Goal: Task Accomplishment & Management: Manage account settings

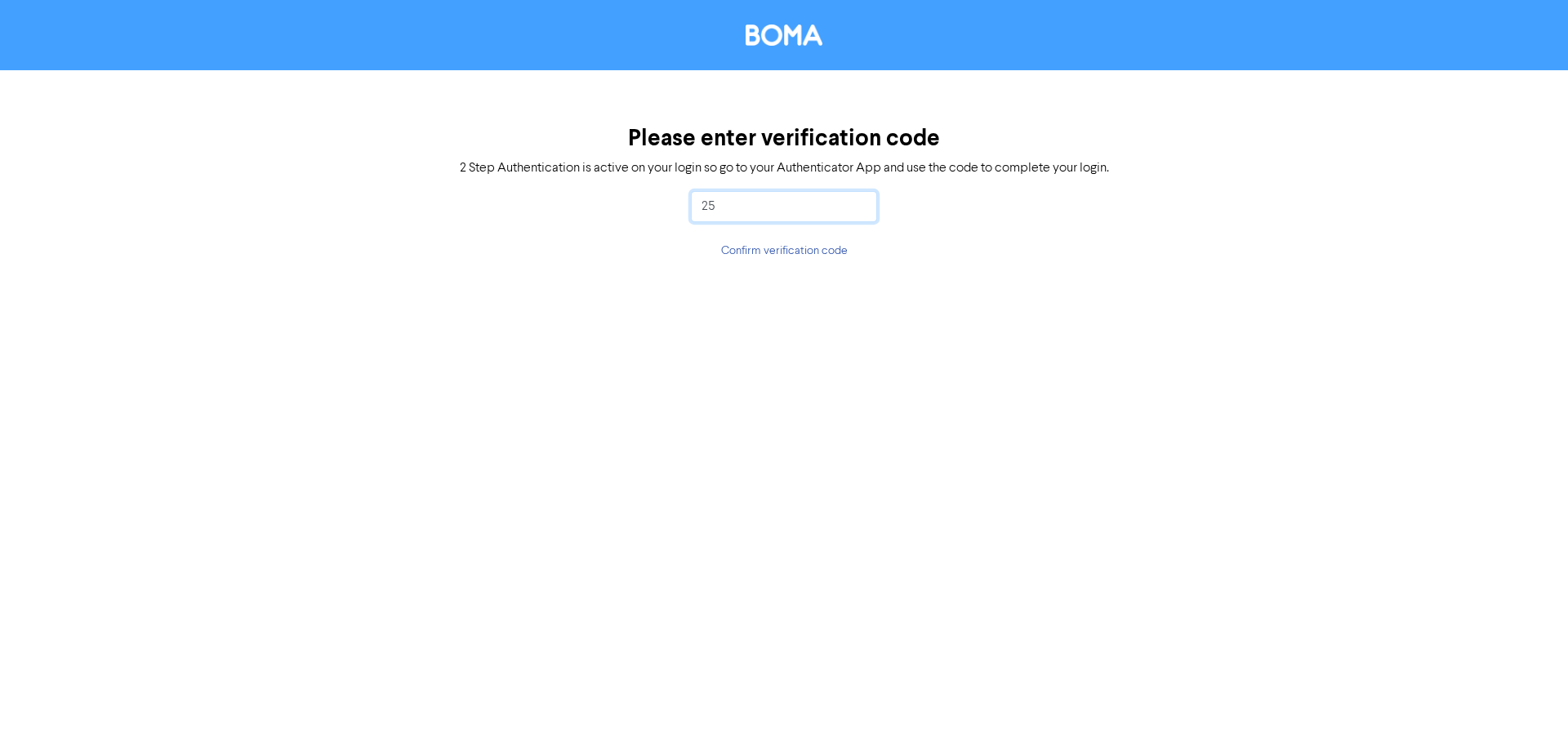
type input "2"
type input "440724"
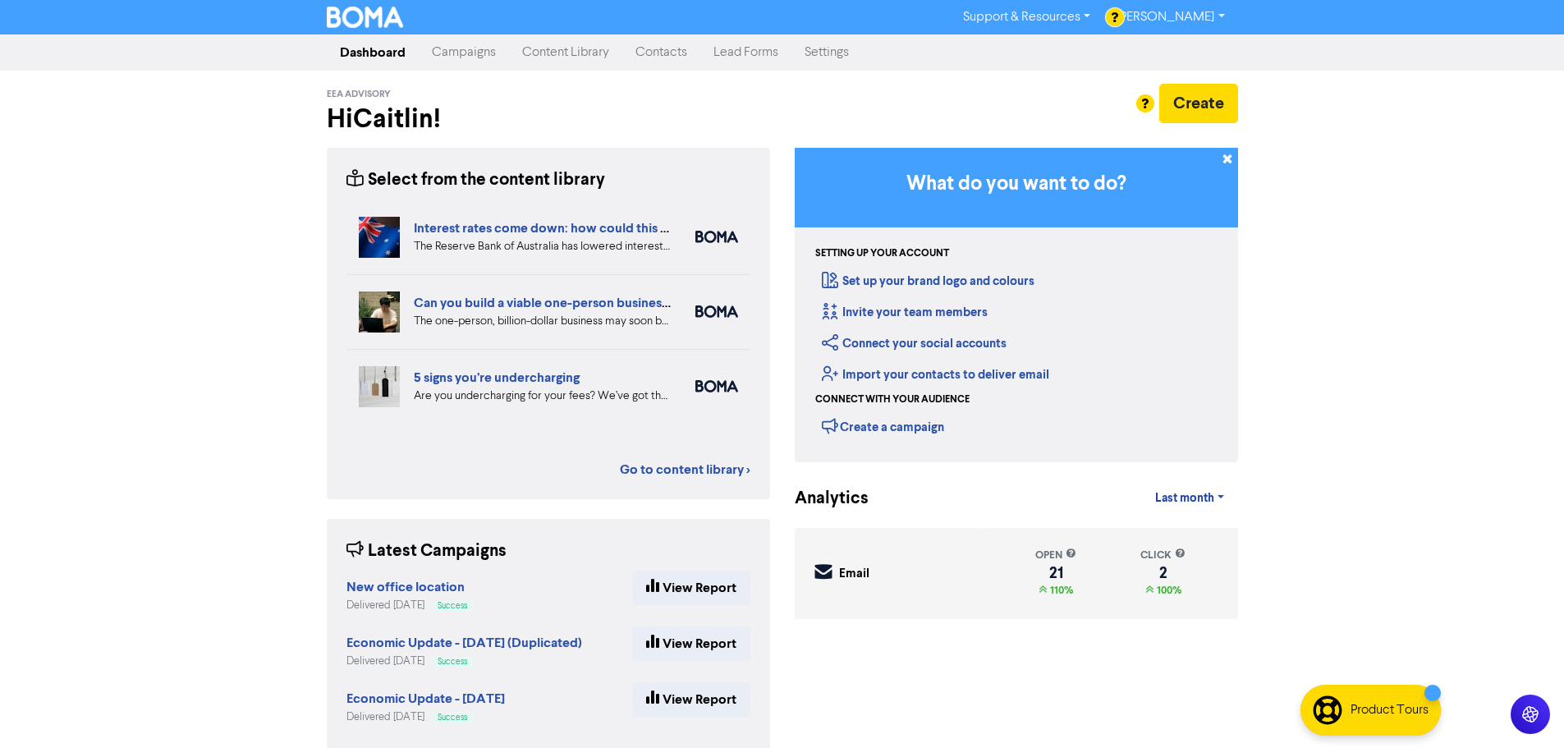
click at [482, 52] on link "Campaigns" at bounding box center [464, 52] width 90 height 33
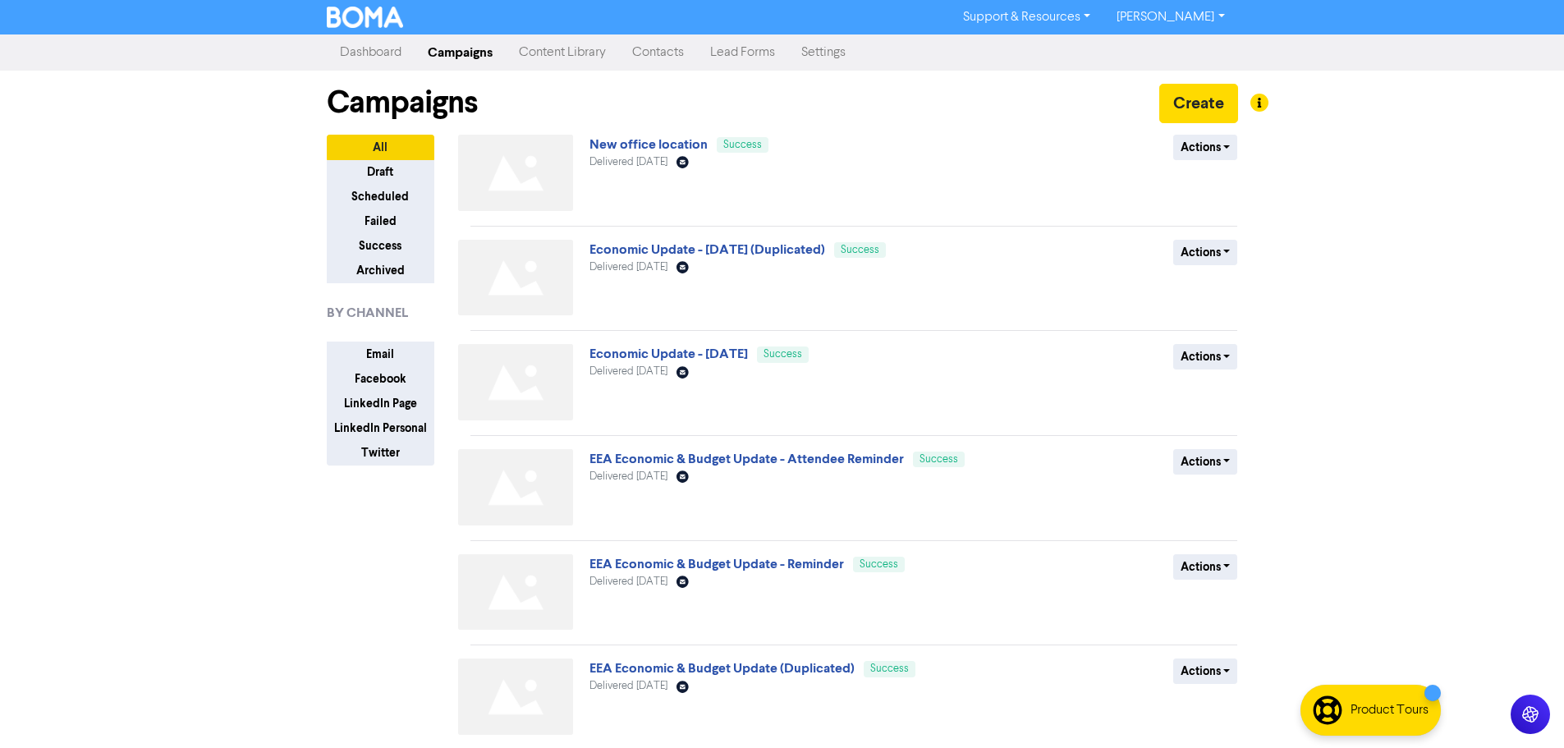
click at [611, 155] on div "New office location Success Delivered [DATE] Email Created with Sketch." at bounding box center [787, 176] width 396 height 83
click at [626, 143] on link "New office location" at bounding box center [648, 144] width 118 height 16
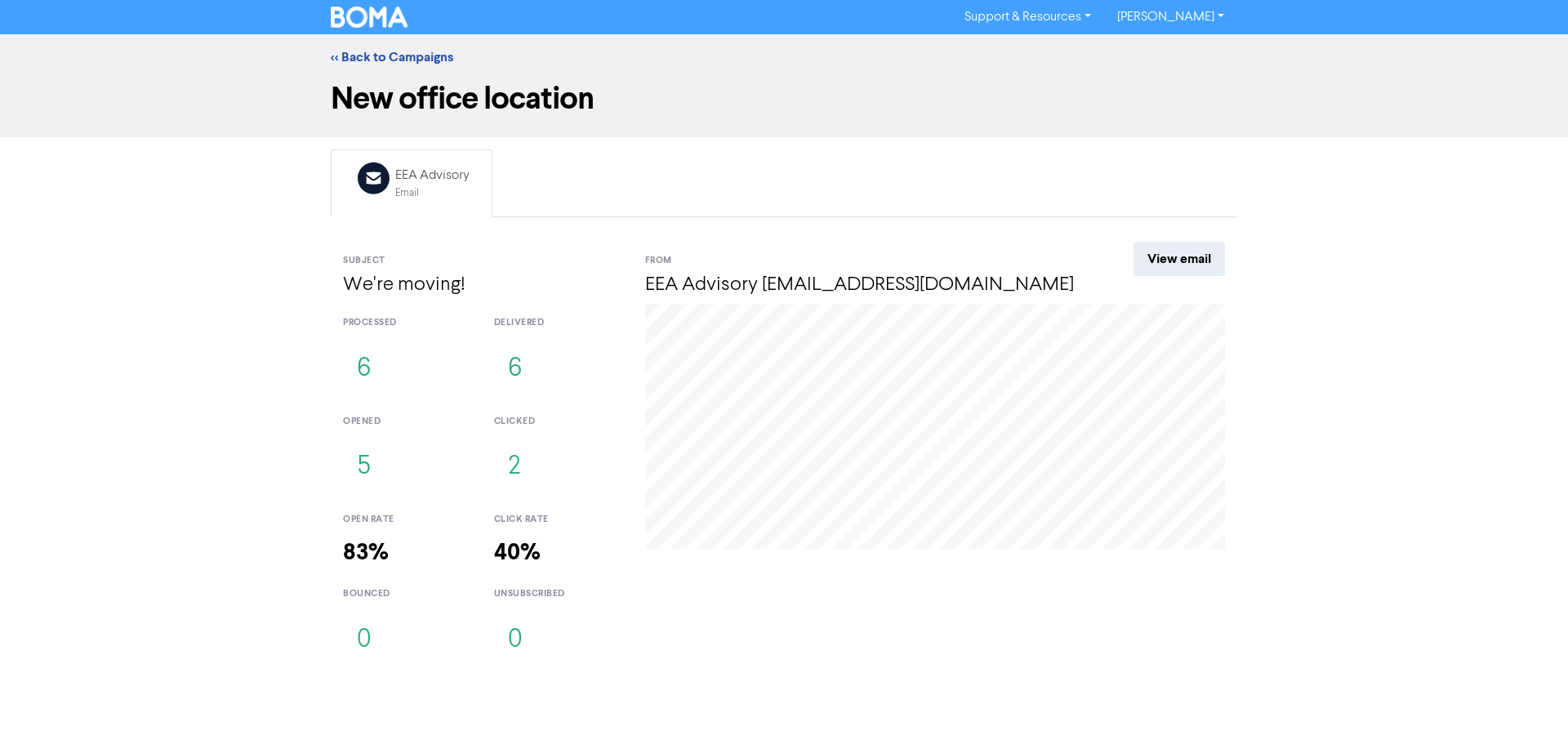
click at [1211, 20] on link "[PERSON_NAME]" at bounding box center [1171, 17] width 133 height 26
click at [406, 56] on link "<< Back to Campaigns" at bounding box center [391, 57] width 122 height 16
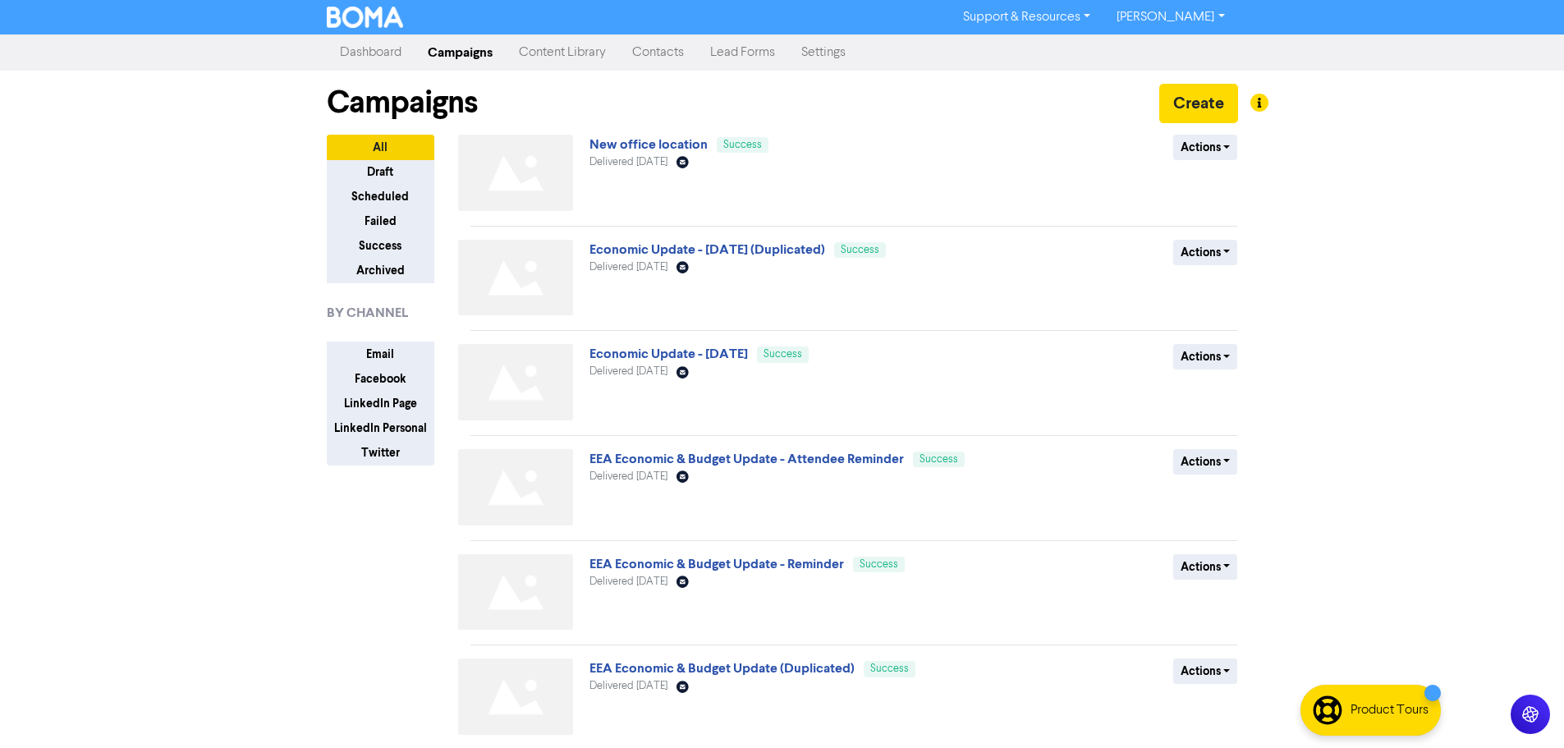
click at [1199, 20] on link "[PERSON_NAME]" at bounding box center [1170, 17] width 134 height 26
drag, startPoint x: 1203, startPoint y: 44, endPoint x: 1190, endPoint y: 44, distance: 13.2
click at [1203, 44] on button "Log Out" at bounding box center [1169, 49] width 130 height 20
